Goal: Information Seeking & Learning: Learn about a topic

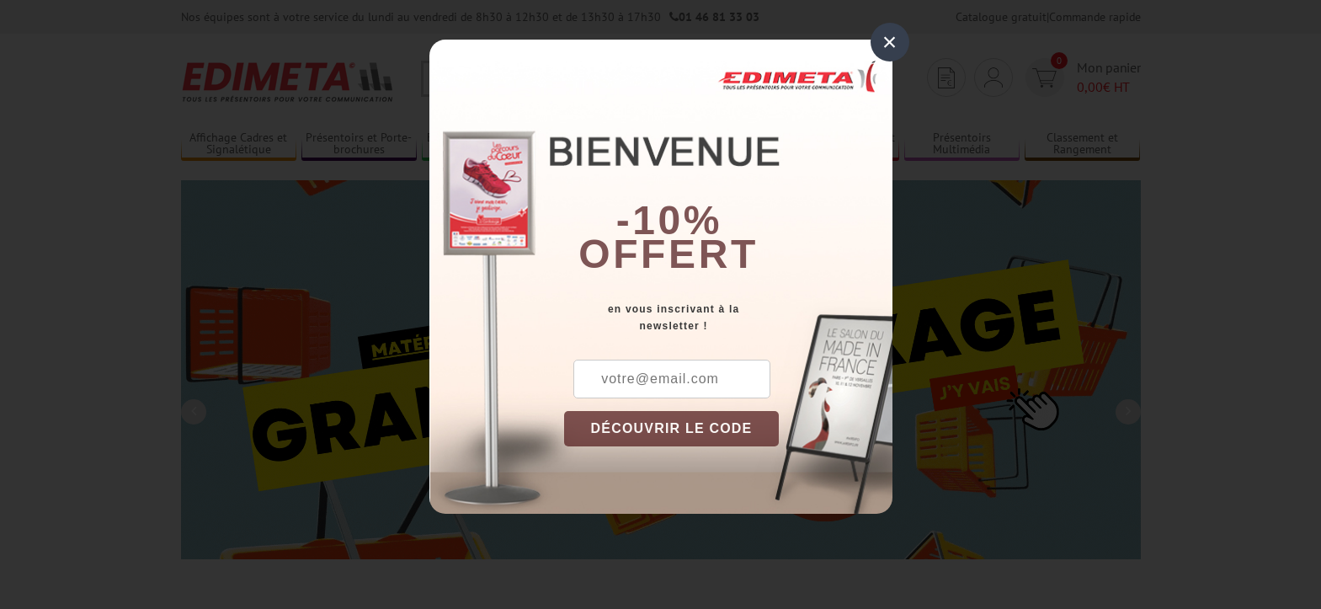
click at [888, 38] on div "×" at bounding box center [890, 42] width 39 height 39
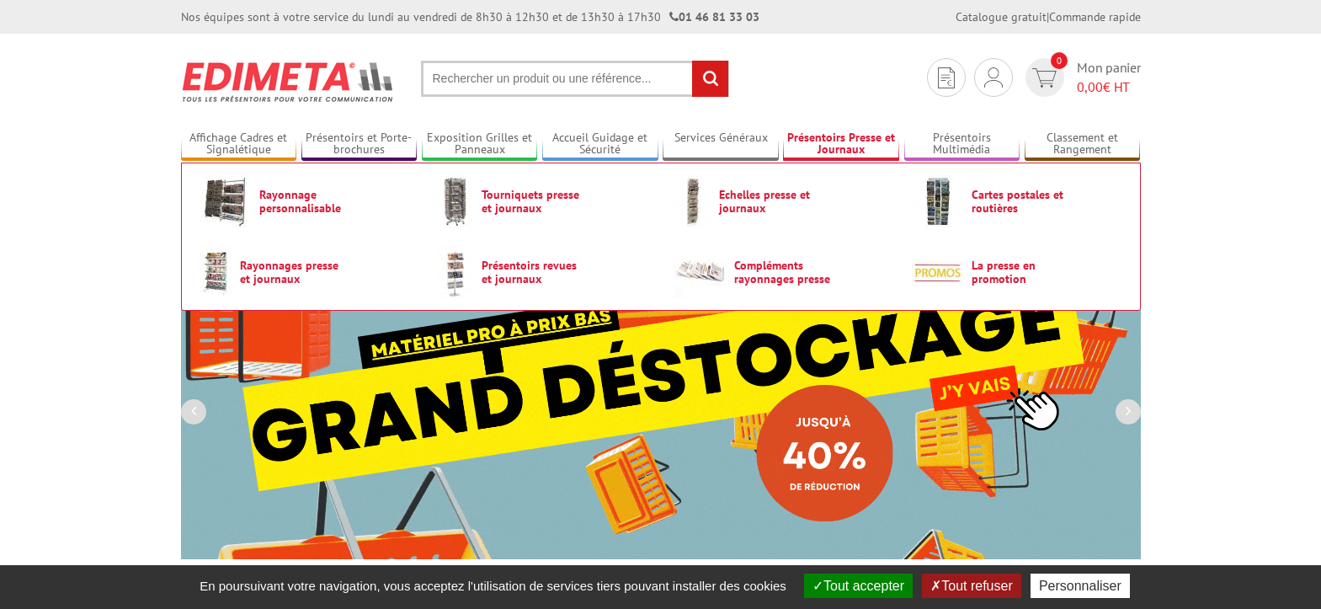
click at [844, 143] on link "Présentoirs Presse et Journaux" at bounding box center [841, 145] width 116 height 28
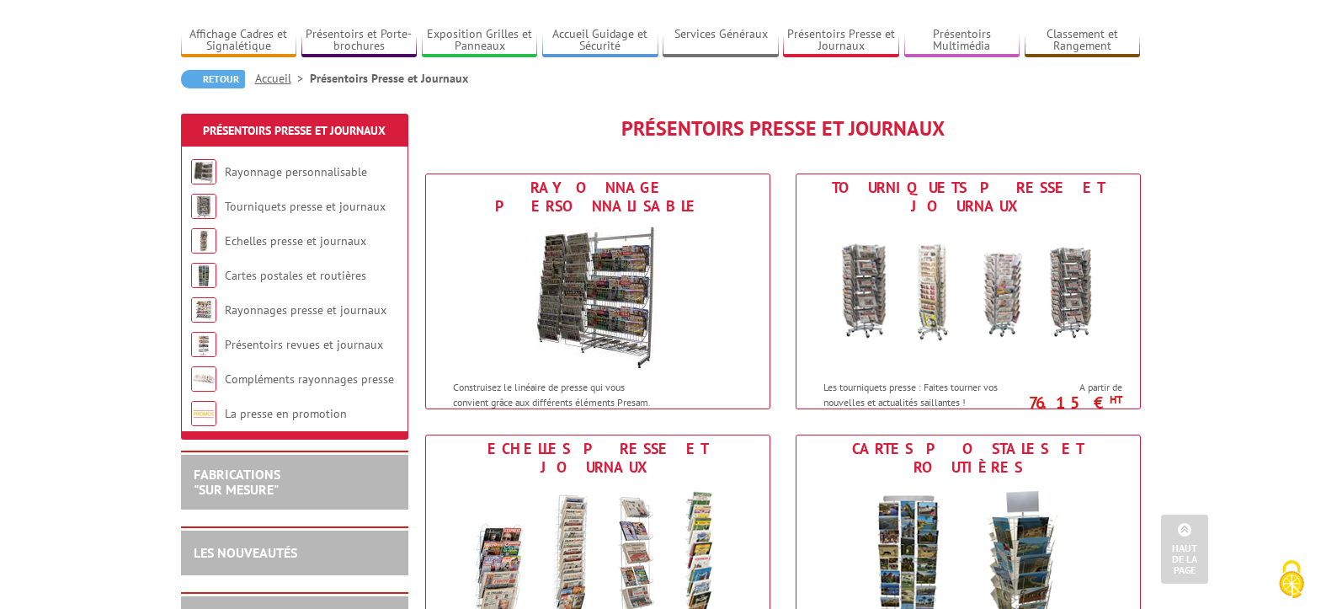
scroll to position [84, 0]
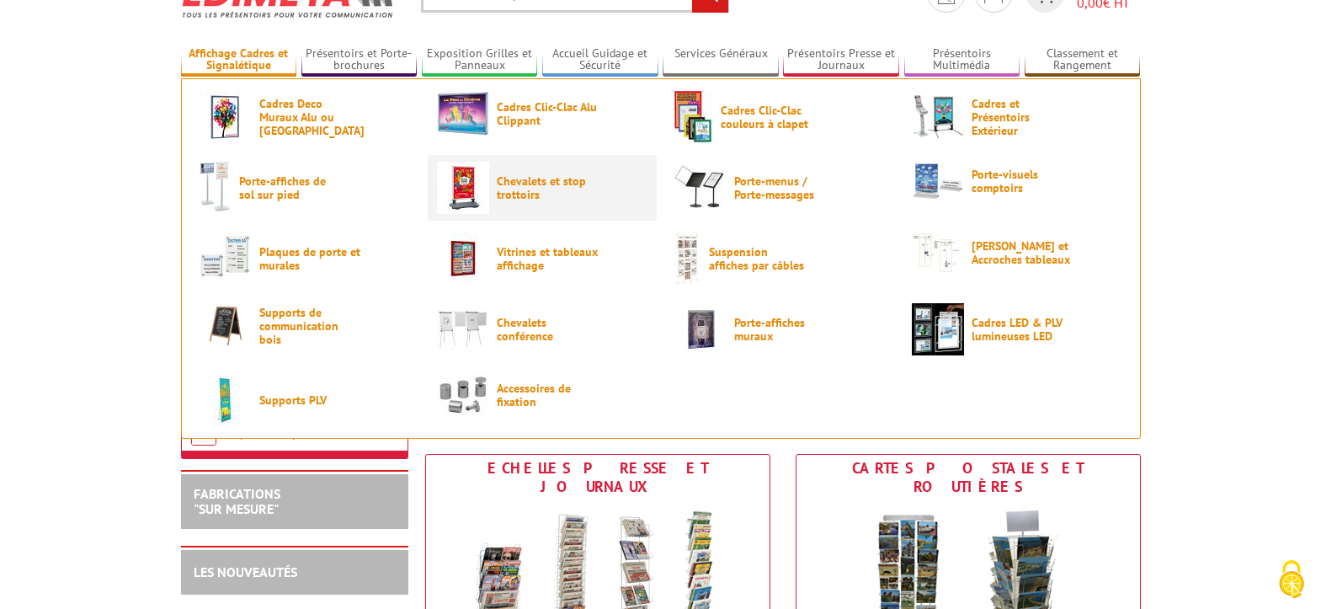
click at [464, 186] on img at bounding box center [463, 188] width 52 height 52
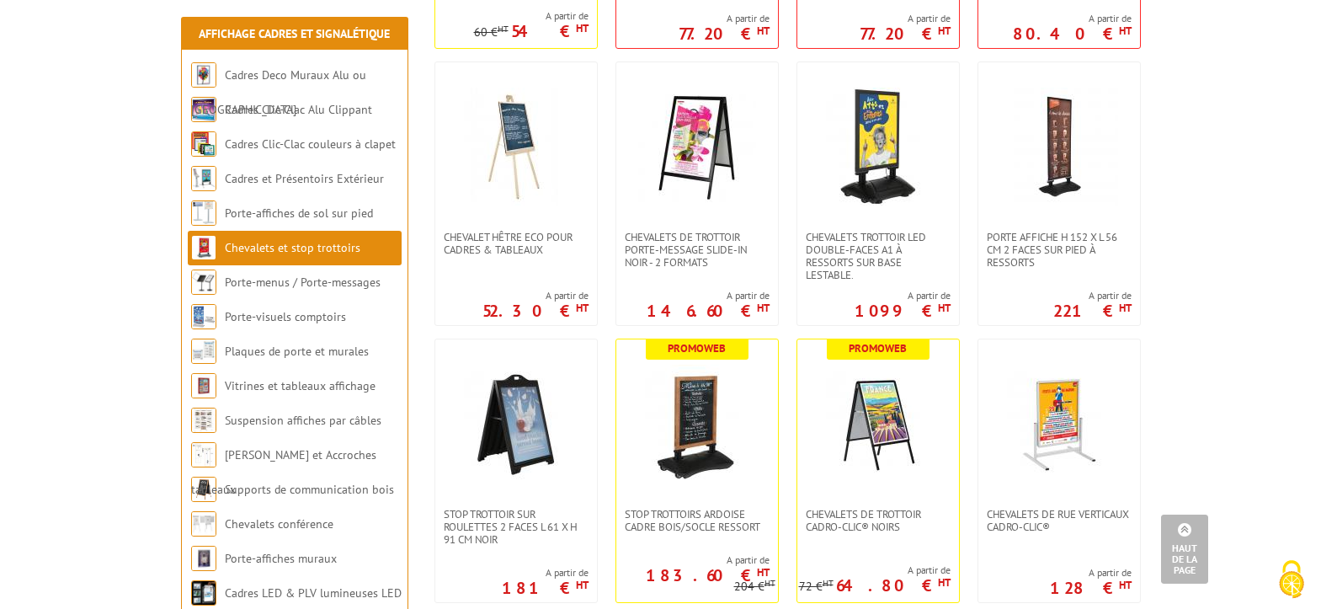
scroll to position [674, 0]
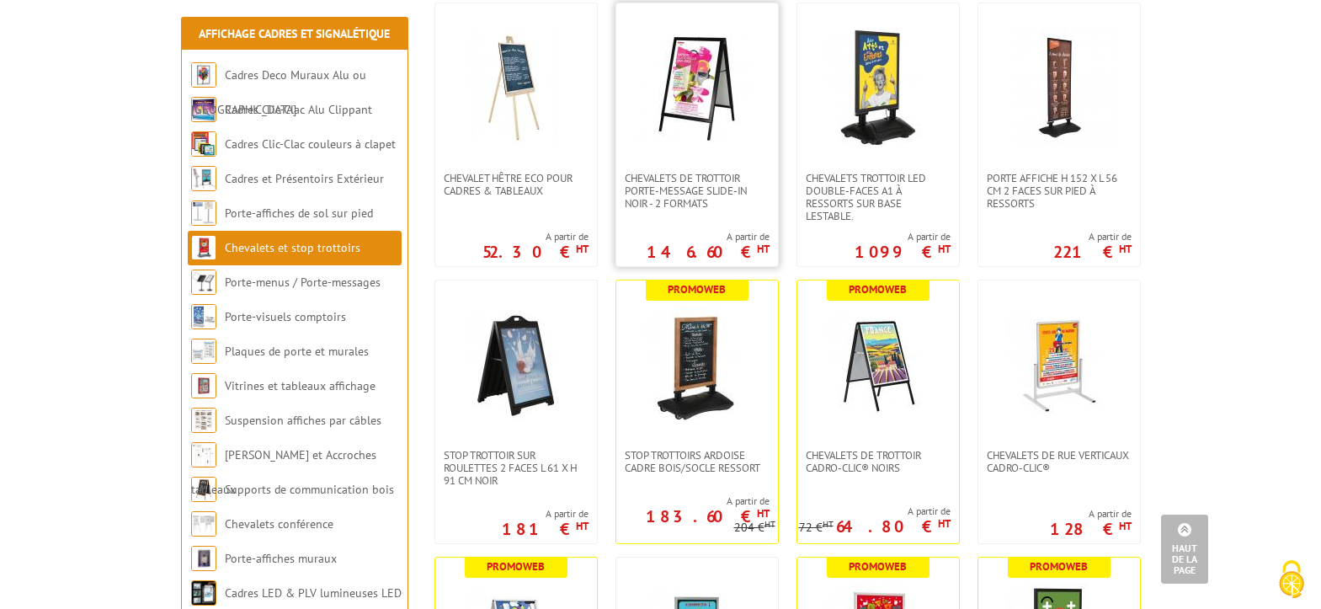
click at [696, 87] on img at bounding box center [697, 88] width 118 height 118
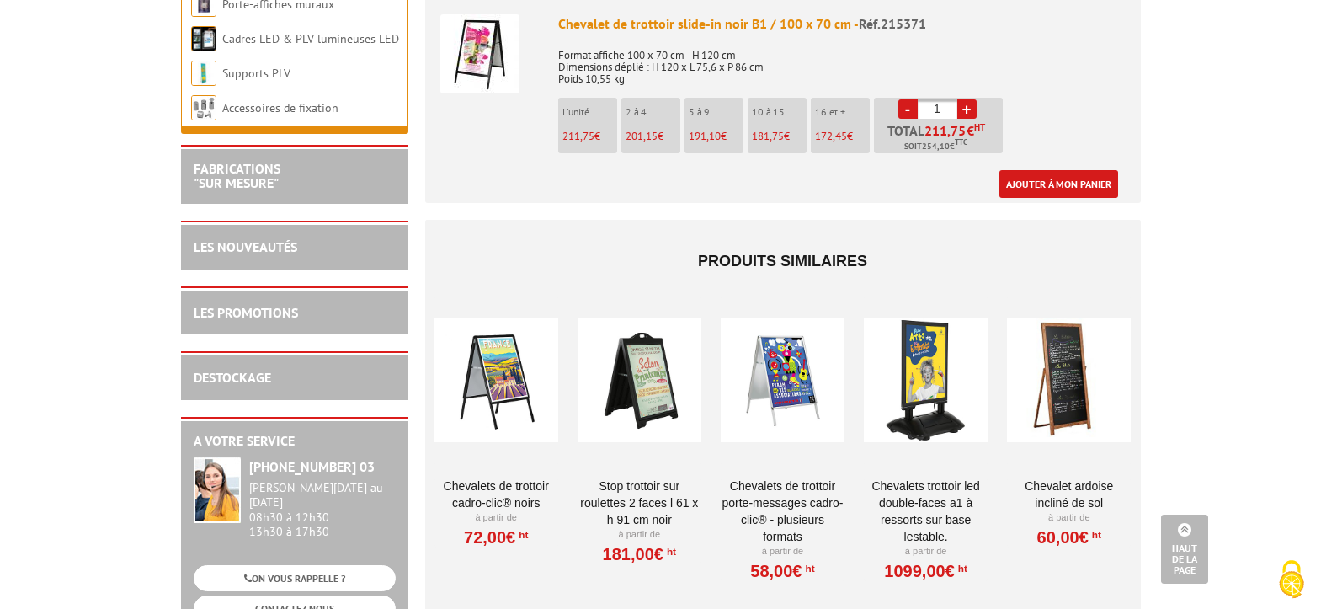
scroll to position [926, 0]
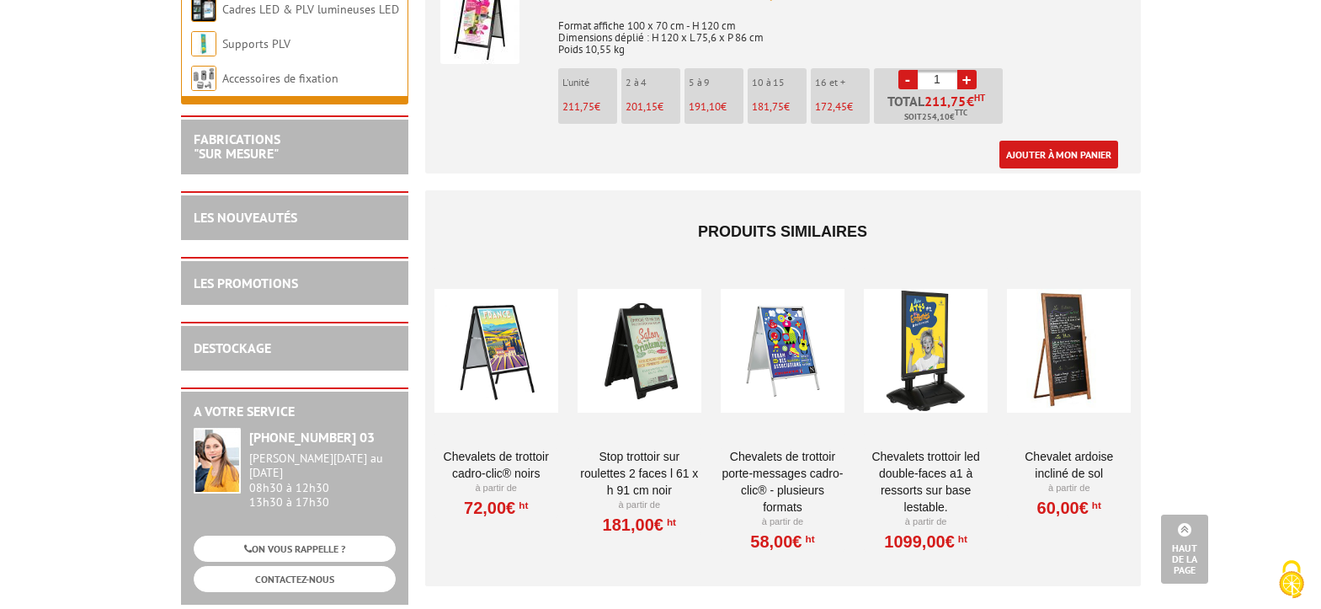
click at [496, 323] on div at bounding box center [497, 351] width 124 height 168
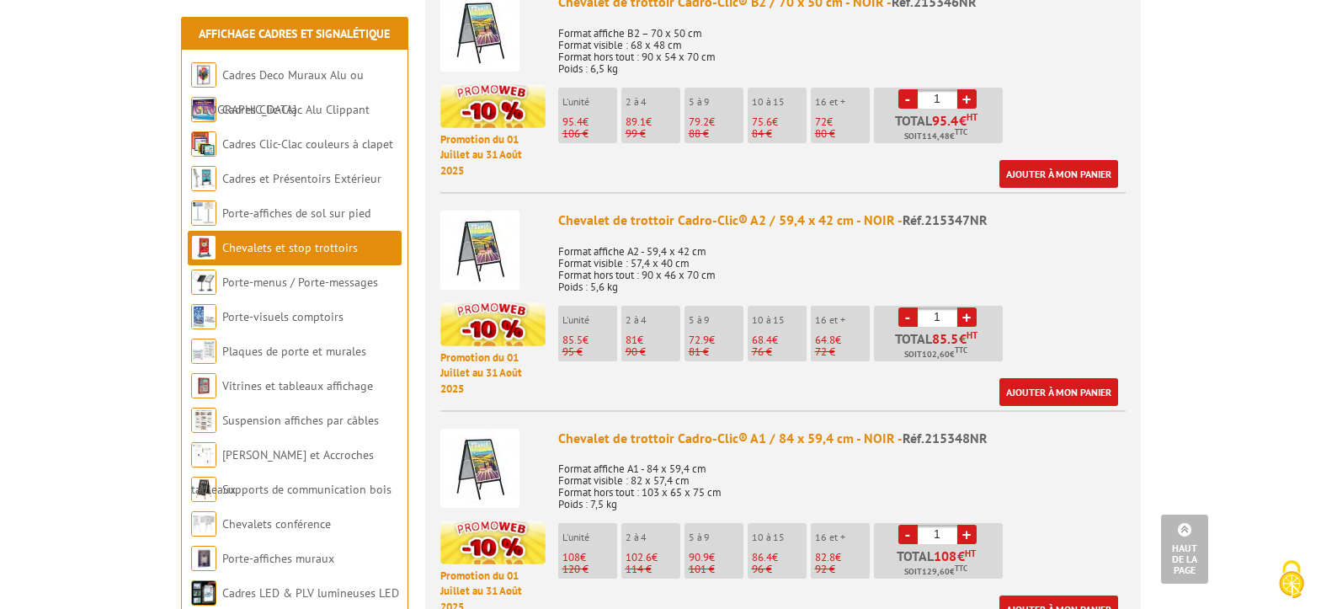
scroll to position [758, 0]
